Goal: Check status: Check status

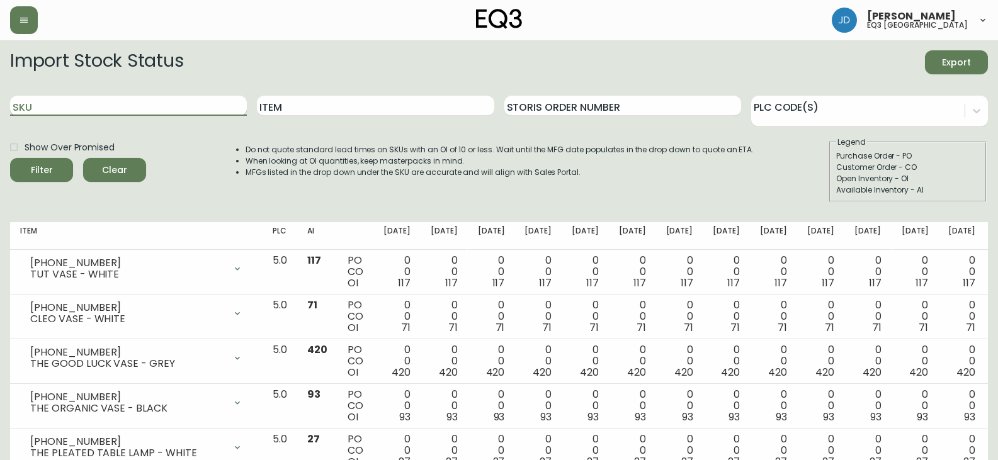
click at [62, 101] on input "SKU" at bounding box center [128, 106] width 237 height 20
paste input "[PHONE_NUMBER]"
type input "[PHONE_NUMBER]"
click at [10, 158] on button "Filter" at bounding box center [41, 170] width 63 height 24
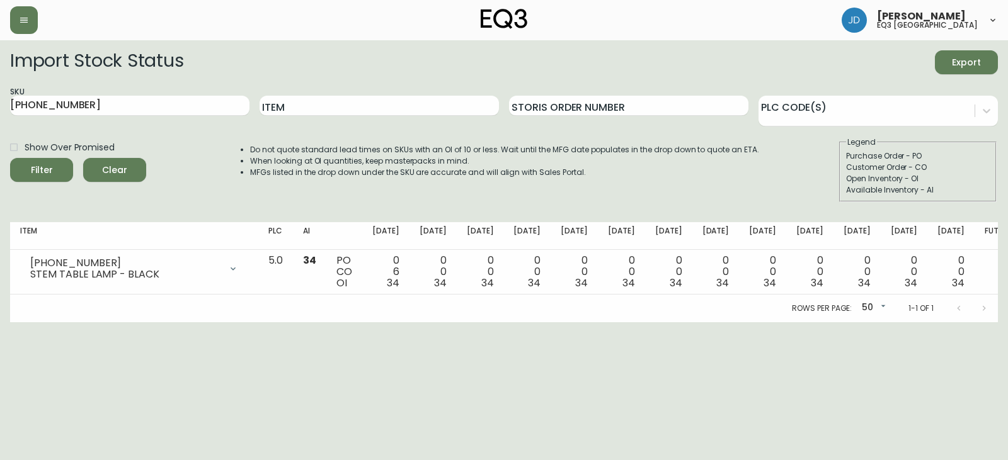
click at [60, 60] on h2 "Import Stock Status" at bounding box center [96, 62] width 173 height 24
